Goal: Task Accomplishment & Management: Manage account settings

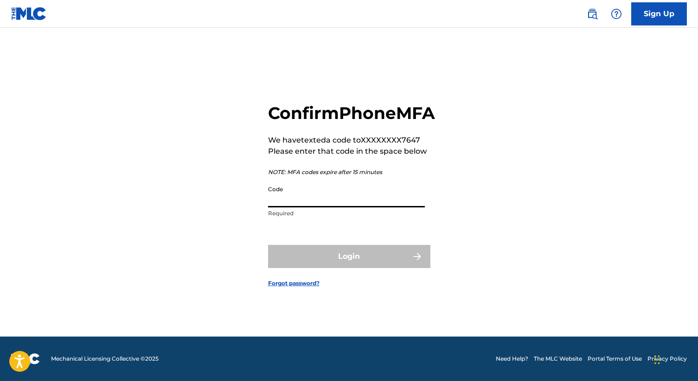
click at [333, 204] on input "Code" at bounding box center [346, 194] width 157 height 26
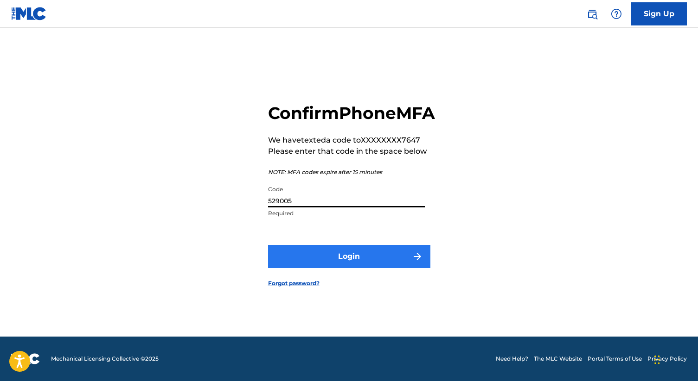
type input "529005"
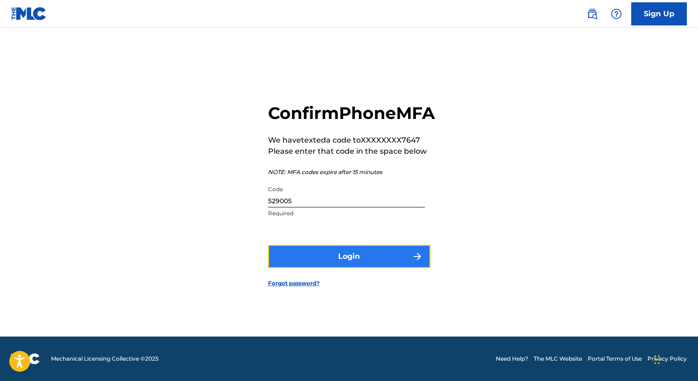
click at [365, 268] on button "Login" at bounding box center [349, 256] width 162 height 23
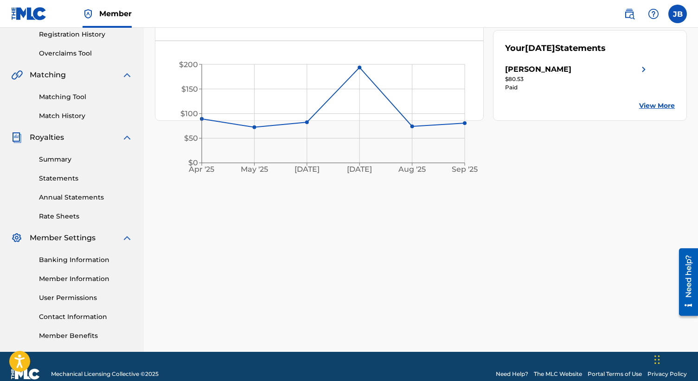
scroll to position [193, 0]
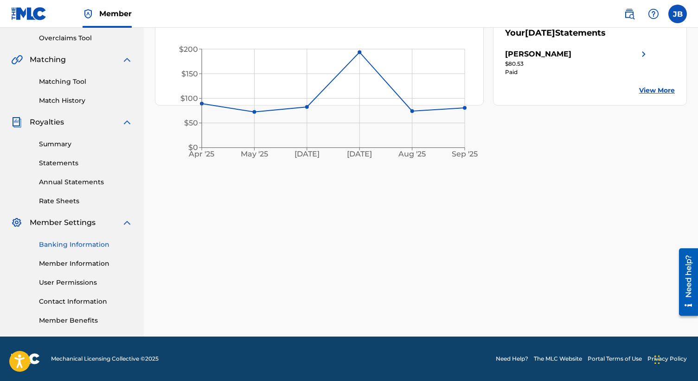
click at [78, 245] on link "Banking Information" at bounding box center [86, 245] width 94 height 10
